Goal: Obtain resource: Obtain resource

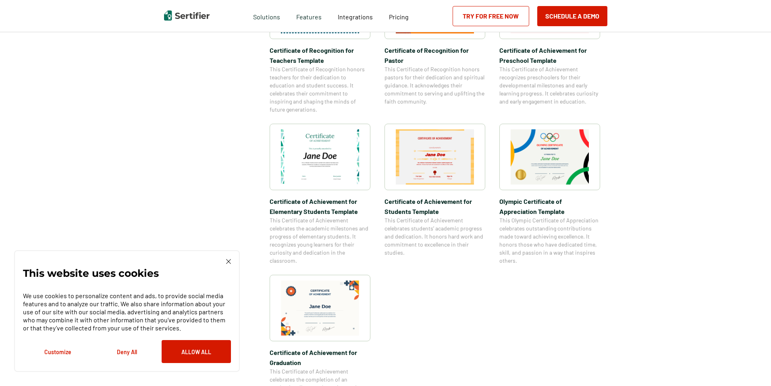
scroll to position [557, 0]
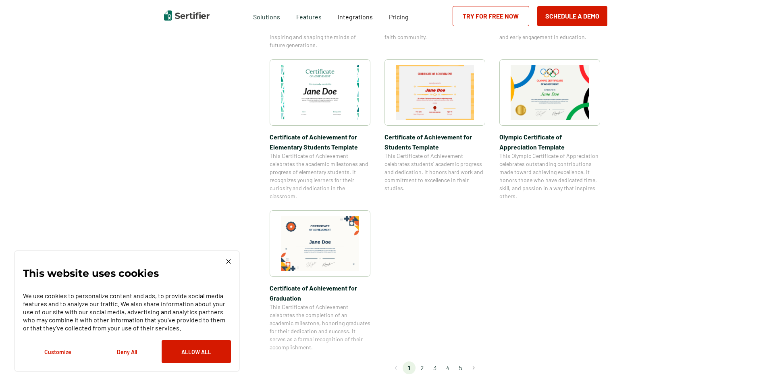
click at [337, 236] on img at bounding box center [320, 243] width 78 height 55
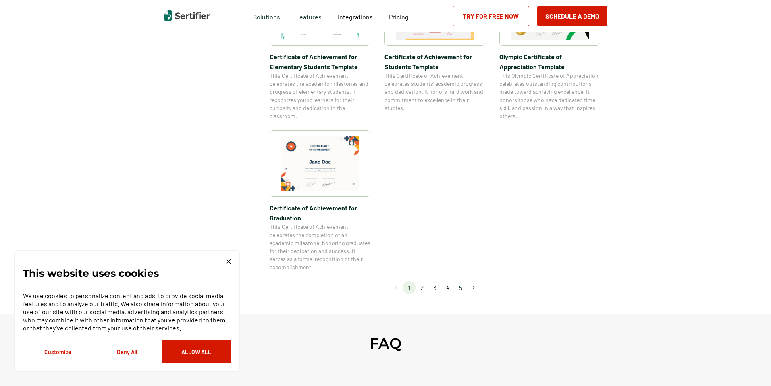
scroll to position [671, 0]
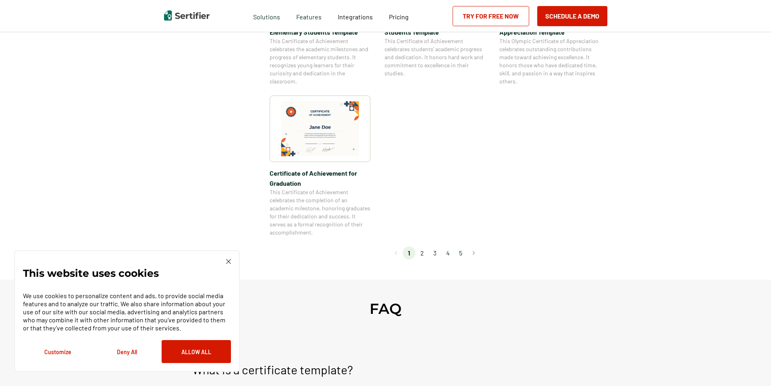
click at [424, 256] on li "2" at bounding box center [422, 253] width 13 height 13
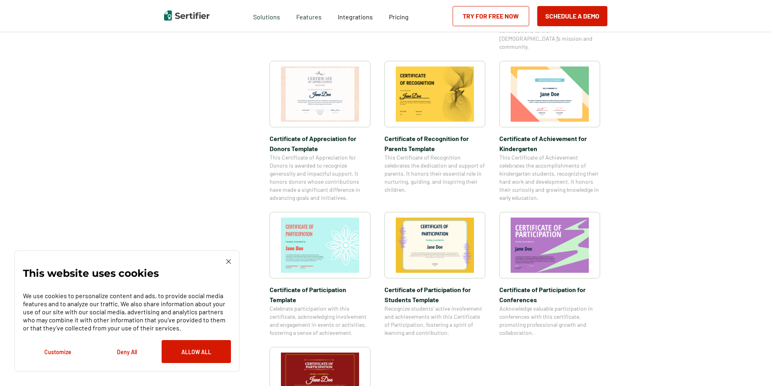
scroll to position [557, 0]
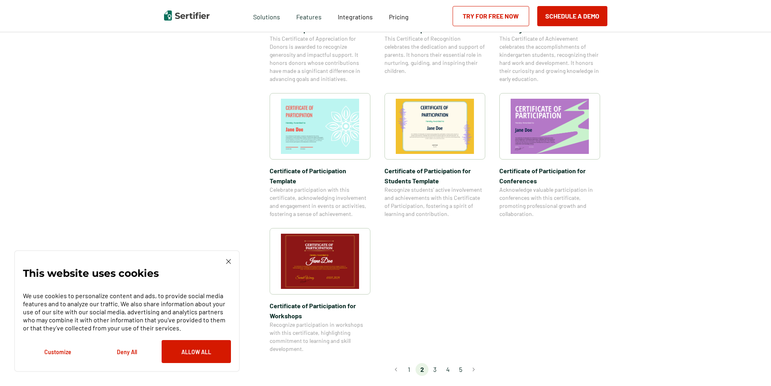
click at [437, 363] on li "3" at bounding box center [434, 369] width 13 height 13
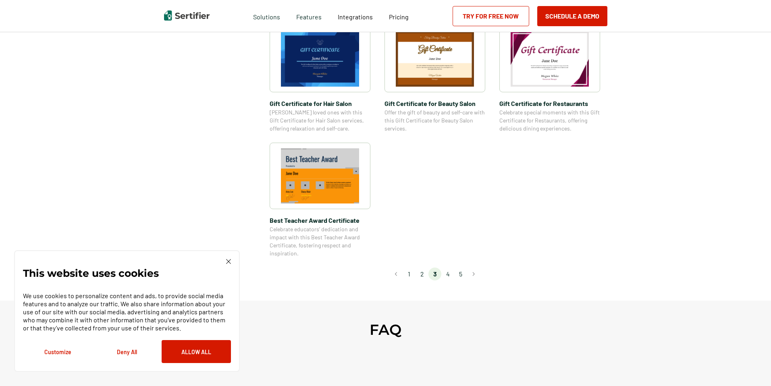
scroll to position [555, 0]
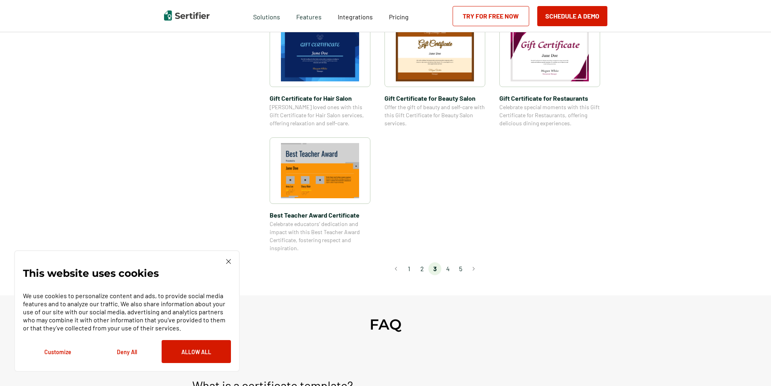
click at [410, 270] on li "1" at bounding box center [409, 268] width 13 height 13
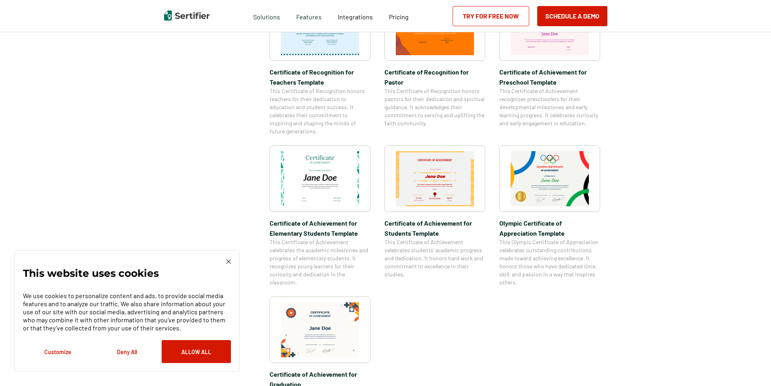
scroll to position [613, 0]
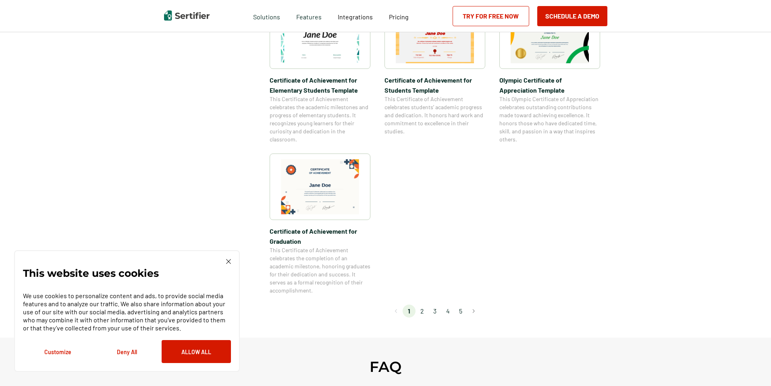
click at [332, 179] on img at bounding box center [320, 186] width 78 height 55
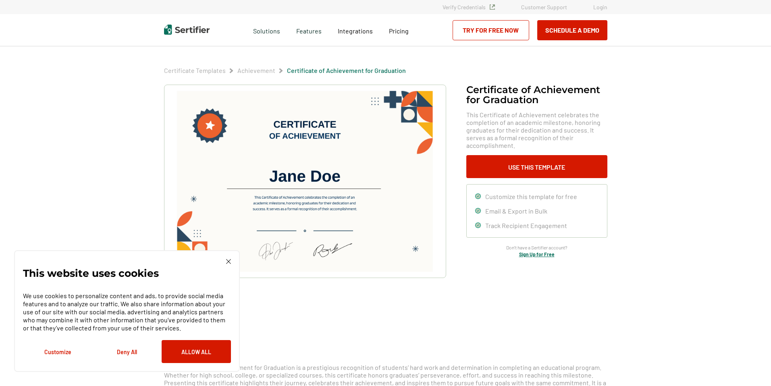
click at [300, 139] on img at bounding box center [305, 181] width 256 height 181
click at [559, 162] on button "Use This Template" at bounding box center [536, 166] width 141 height 23
click at [227, 261] on img at bounding box center [228, 261] width 5 height 5
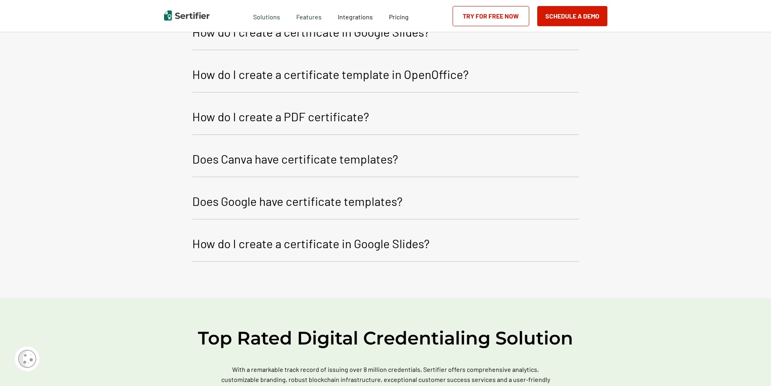
scroll to position [1178, 0]
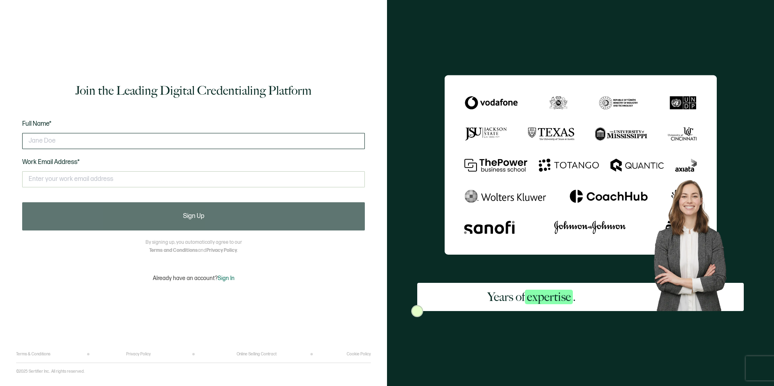
click at [83, 137] on input "text" at bounding box center [193, 141] width 343 height 16
type input "[PERSON_NAME]"
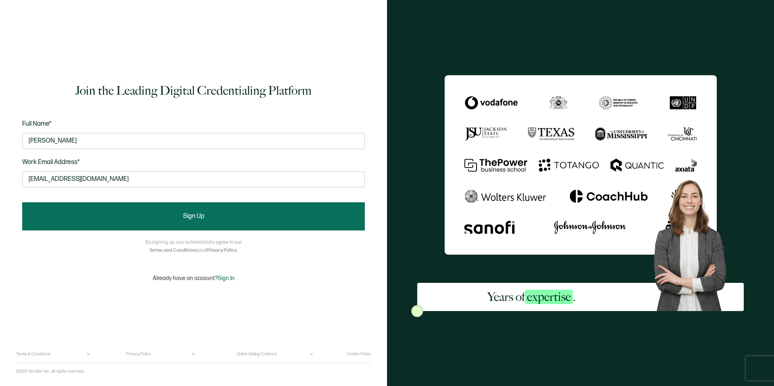
type input "[EMAIL_ADDRESS][DOMAIN_NAME]"
click at [213, 218] on button "Sign Up" at bounding box center [193, 216] width 343 height 28
